Goal: Obtain resource: Obtain resource

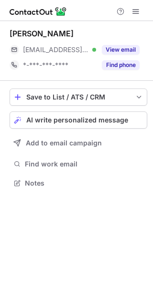
scroll to position [176, 153]
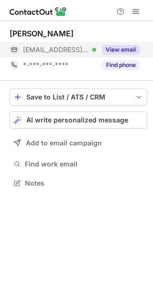
click at [117, 45] on button "View email" at bounding box center [121, 50] width 38 height 10
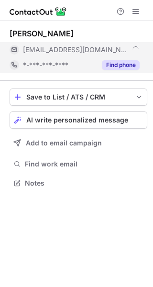
click at [120, 64] on button "Find phone" at bounding box center [121, 65] width 38 height 10
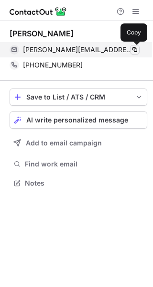
click at [134, 49] on span at bounding box center [135, 50] width 8 height 8
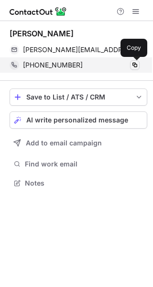
click at [134, 65] on span at bounding box center [135, 65] width 8 height 8
